Goal: Task Accomplishment & Management: Manage account settings

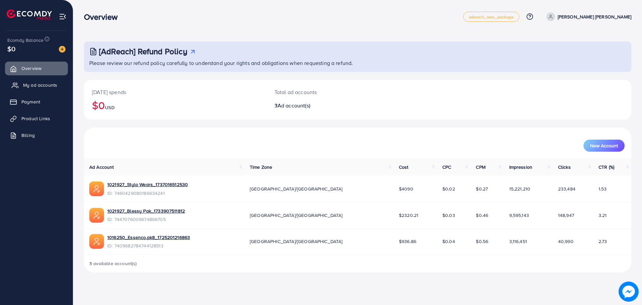
click at [34, 80] on link "My ad accounts" at bounding box center [36, 84] width 63 height 13
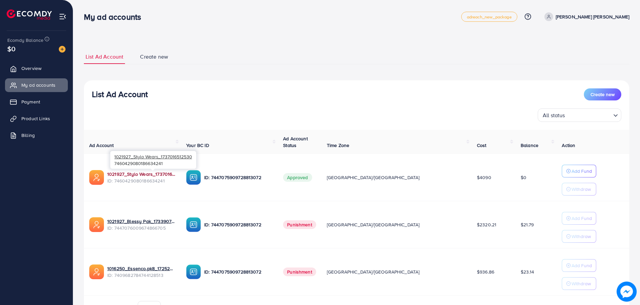
click at [157, 173] on link "1021927_Stylo Wears_1737016512530" at bounding box center [141, 174] width 68 height 7
drag, startPoint x: 40, startPoint y: 117, endPoint x: 55, endPoint y: 127, distance: 17.9
click at [40, 117] on span "Product Links" at bounding box center [35, 118] width 29 height 7
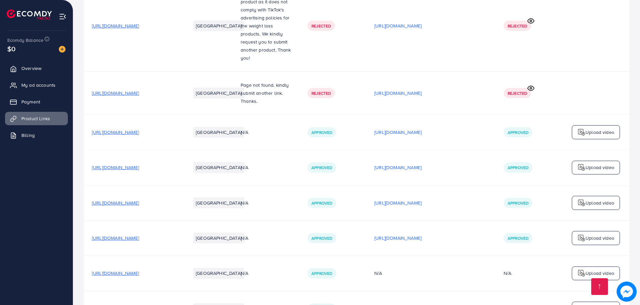
scroll to position [1234, 0]
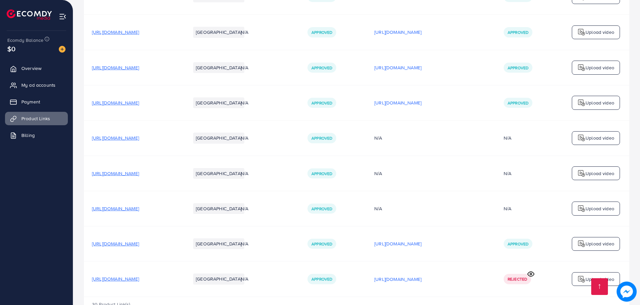
click at [578, 272] on div "Upload video" at bounding box center [596, 279] width 48 height 14
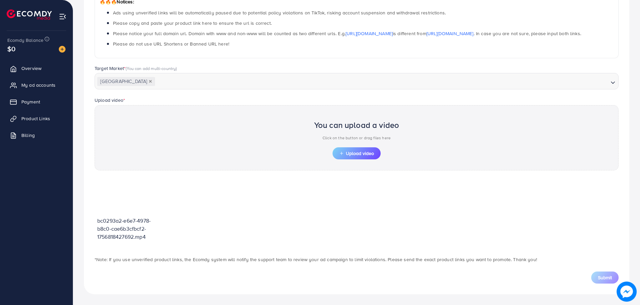
scroll to position [120, 0]
click at [333, 153] on button "Upload video" at bounding box center [357, 153] width 48 height 12
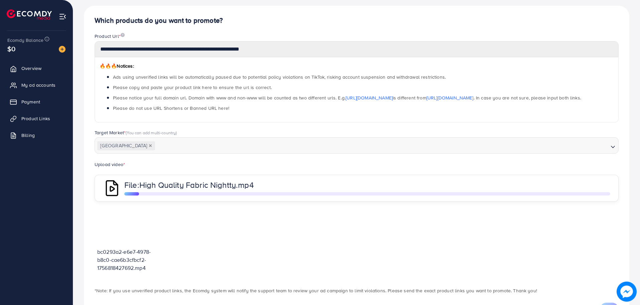
scroll to position [88, 0]
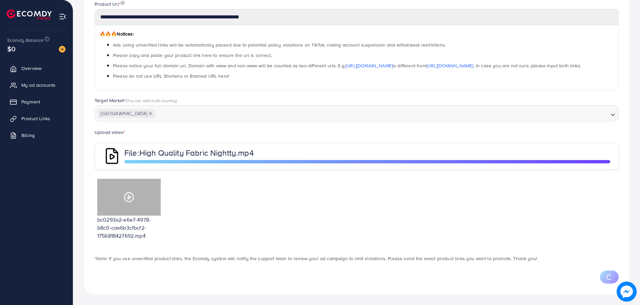
drag, startPoint x: 135, startPoint y: 188, endPoint x: 253, endPoint y: 193, distance: 118.2
click at [253, 193] on div "bc0293a2-e6e7-4978-b8c0-cae6b3cfbcf2-1756818427692.mp4" at bounding box center [357, 212] width 524 height 72
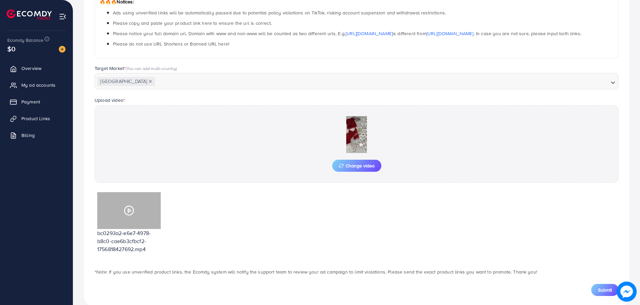
click at [137, 205] on div at bounding box center [129, 210] width 64 height 37
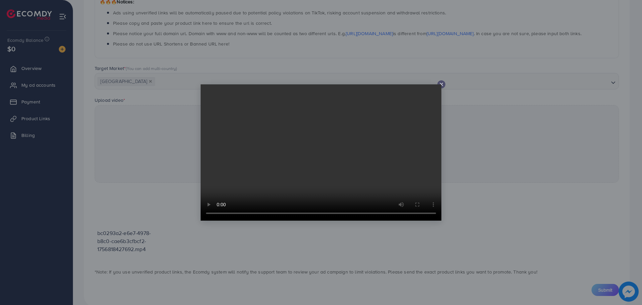
click at [443, 84] on icon at bounding box center [441, 84] width 5 height 5
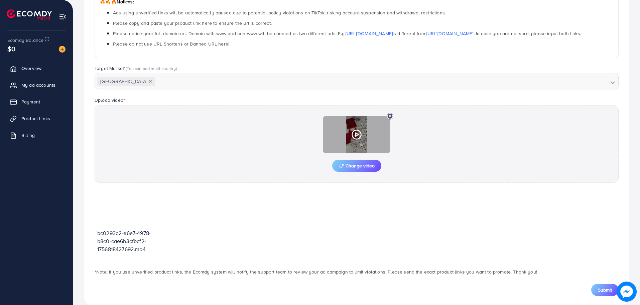
click at [365, 131] on div at bounding box center [356, 134] width 67 height 37
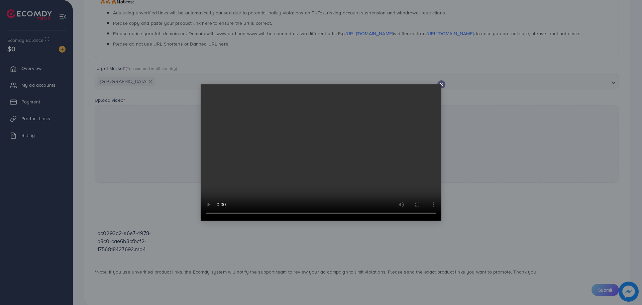
click at [441, 82] on icon at bounding box center [441, 84] width 5 height 5
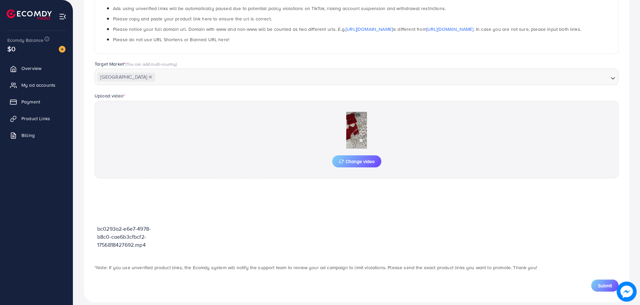
scroll to position [132, 0]
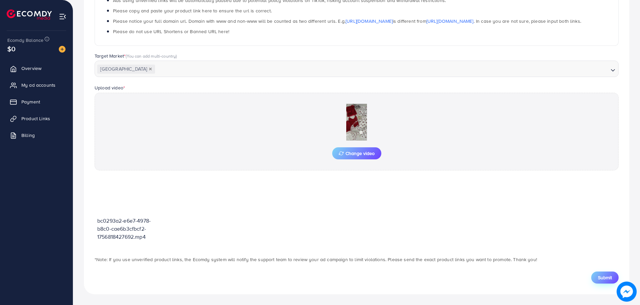
click at [599, 278] on span "Submit" at bounding box center [605, 277] width 14 height 7
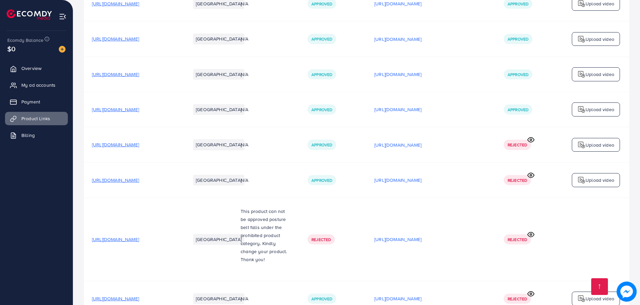
scroll to position [575, 0]
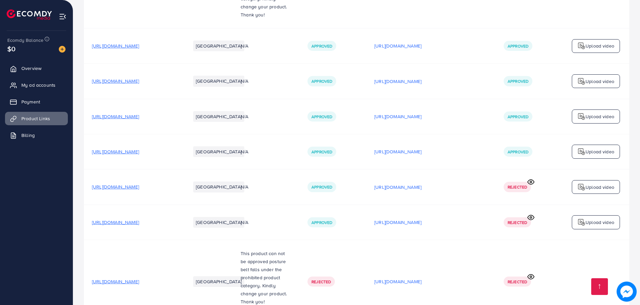
click at [59, 44] on div "$0" at bounding box center [36, 49] width 58 height 10
click at [60, 45] on div at bounding box center [60, 49] width 12 height 8
click at [61, 48] on img at bounding box center [62, 49] width 7 height 7
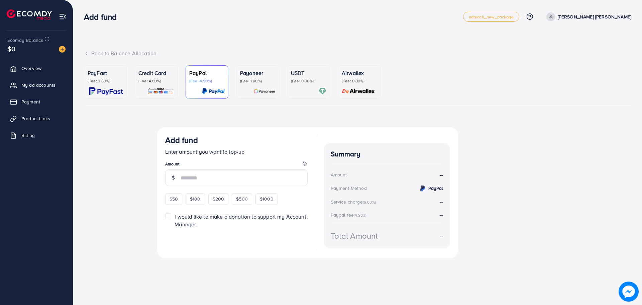
click at [107, 75] on p "PayFast" at bounding box center [105, 73] width 35 height 8
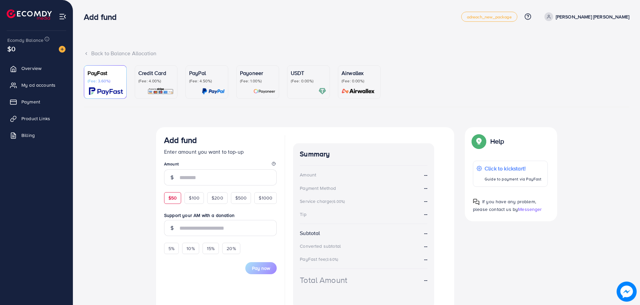
click at [176, 200] on span "$50" at bounding box center [173, 197] width 8 height 7
type input "**"
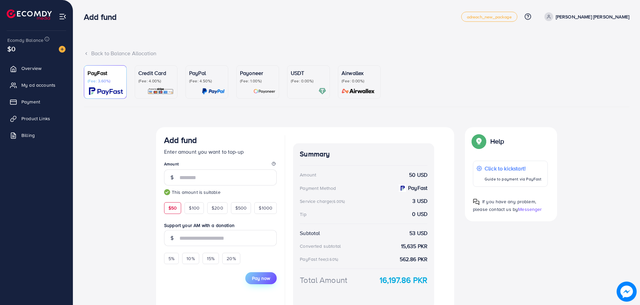
click at [250, 279] on button "Pay now" at bounding box center [260, 278] width 31 height 12
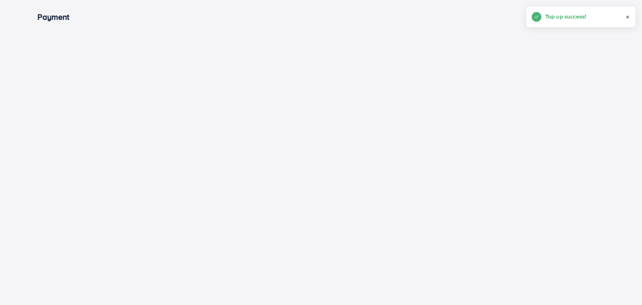
click at [629, 14] on div "Top up success!" at bounding box center [580, 17] width 109 height 20
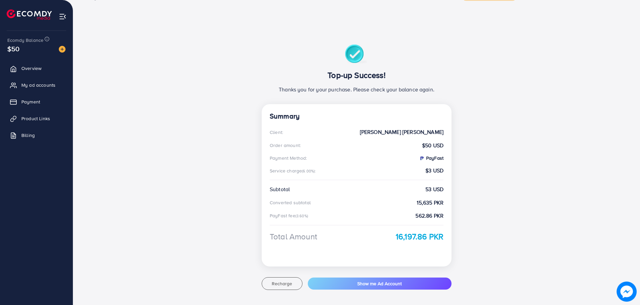
scroll to position [33, 0]
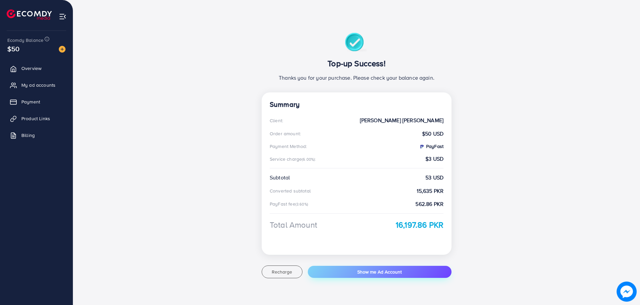
click at [418, 268] on button "Show me Ad Account" at bounding box center [380, 272] width 144 height 12
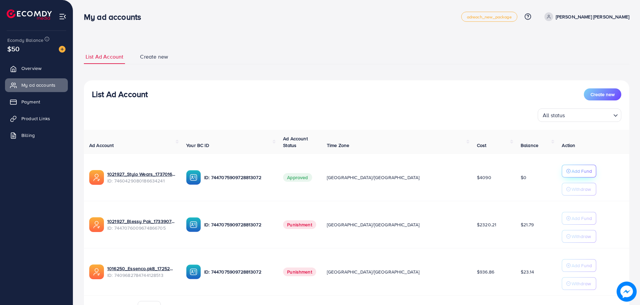
click at [572, 170] on p "Add Fund" at bounding box center [582, 171] width 20 height 8
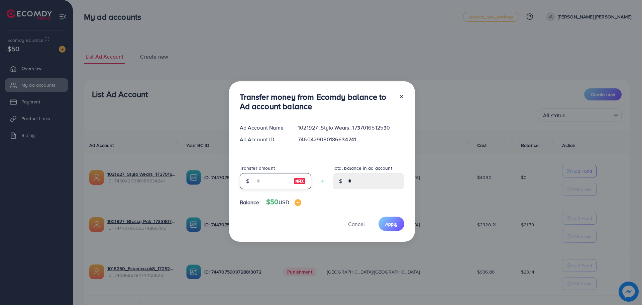
click at [258, 182] on input "number" at bounding box center [271, 181] width 33 height 16
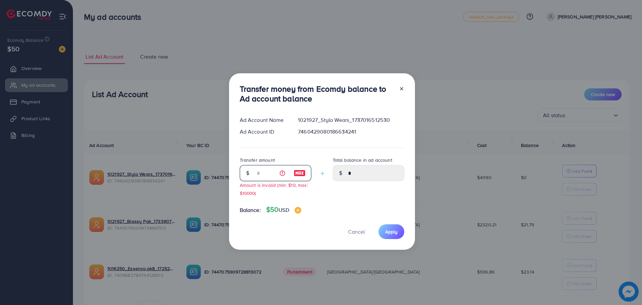
type input "**"
type input "*****"
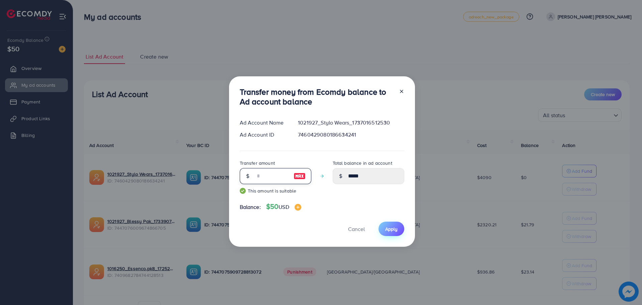
type input "**"
click at [398, 226] on button "Apply" at bounding box center [392, 228] width 26 height 14
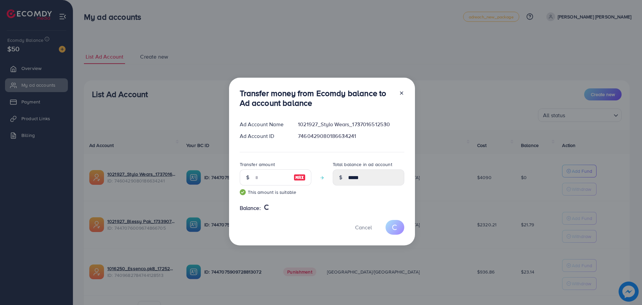
type input "*"
